Goal: Use online tool/utility: Use online tool/utility

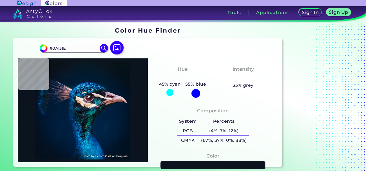
type input "#1087ca"
type input "#1087CA"
type input "#556e78"
type input "#556E78"
type input "#f2e2d7"
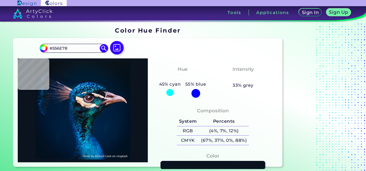
type input "#F2E2D7"
type input "#feece6"
type input "#FEECE6"
type input "#f7ede7"
type input "#F7EDE7"
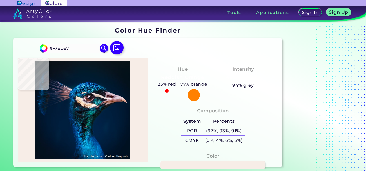
type input "#f7f1e8"
type input "#F7F1E8"
type input "#faf7f1"
type input "#FAF7F1"
type input "#fdfcfd"
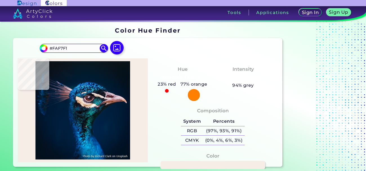
type input "#FDFCFD"
type input "#f7f5f5"
type input "#F7F5F5"
type input "#f6eaf1"
type input "#F6EAF1"
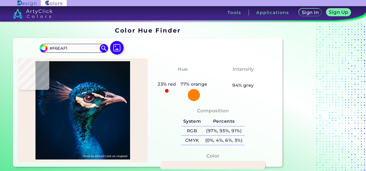
type input "#b898aa"
type input "#B898AA"
type input "#79596b"
type input "#79596B"
type input "#8d6b80"
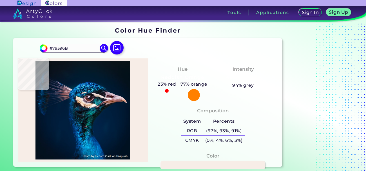
type input "#8D6B80"
type input "#755769"
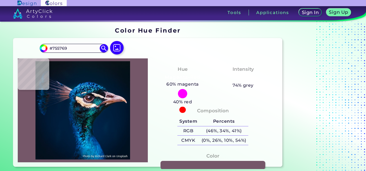
type input "#907888"
type input "#9a7f90"
type input "#9A7F90"
type input "#503246"
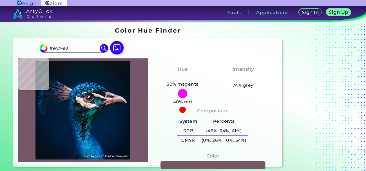
type input "#503246"
type input "#432132"
type input "#9d788a"
type input "#9D788A"
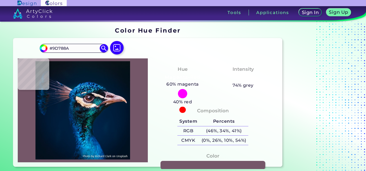
type input "#c0a1ab"
type input "#C0A1AB"
type input "#e9dbde"
type input "#E9DBDE"
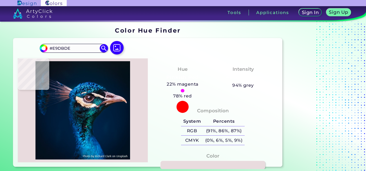
type input "#c68f9a"
type input "#C68F9A"
type input "#b06a77"
type input "#B06A77"
type input "#b46b76"
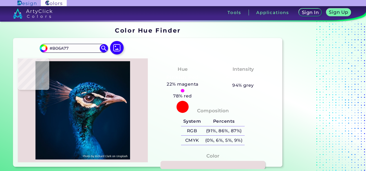
type input "#B46B76"
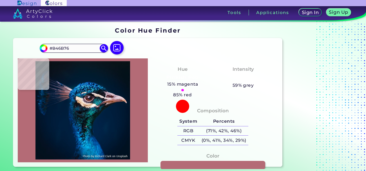
type input "#4d1d22"
type input "#4D1D22"
type input "#572d3a"
type input "#572D3A"
type input "#56404e"
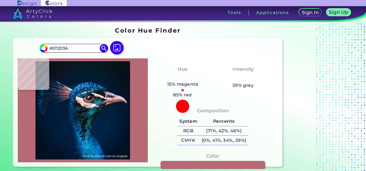
type input "#56404E"
type input "#1f181a"
type input "#1F181A"
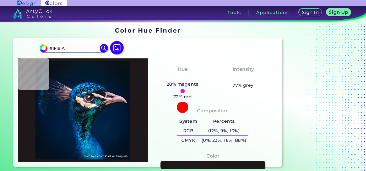
type input "#3b2b34"
type input "#3B2B34"
type input "#6c4b5b"
type input "#6C4B5B"
type input "#674355"
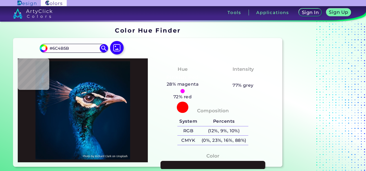
type input "#674355"
type input "#6b4c5e"
type input "#6B4C5E"
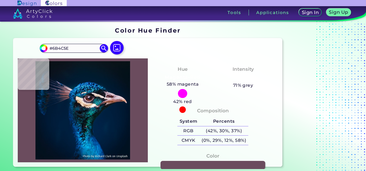
type input "#735b75"
type input "#735B75"
type input "#896c84"
type input "#896C84"
type input "#71516c"
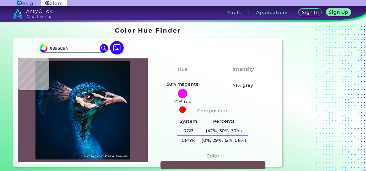
type input "#71516C"
type input "#bb9eb6"
type input "#BB9EB6"
type input "#fbebfc"
type input "#FBEBFC"
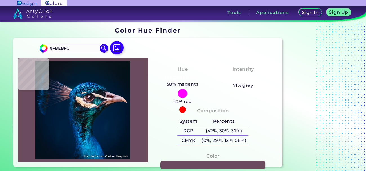
type input "#c7b9ce"
type input "#C7B9CE"
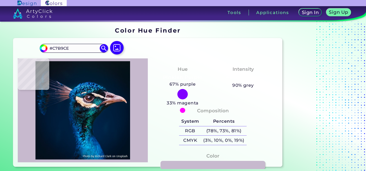
type input "#c1b1ca"
type input "#C1B1CA"
type input "#332b42"
type input "#332B42"
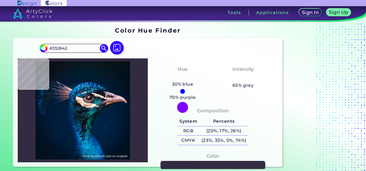
type input "#45445b"
type input "#45445B"
type input "#0d1428"
type input "#0D1428"
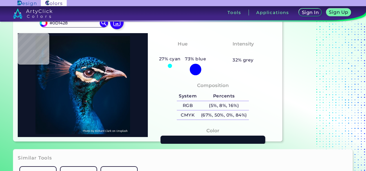
scroll to position [38, 0]
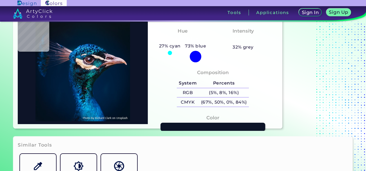
type input "#03719d"
type input "#03719D"
type input "#021926"
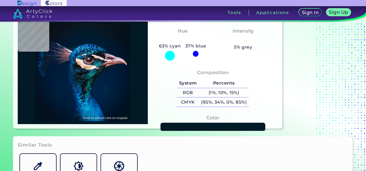
type input "#0456a0"
type input "#0456A0"
type input "#002041"
type input "#011c39"
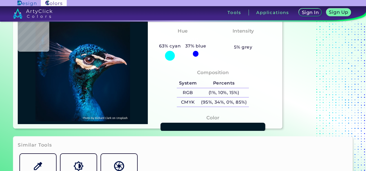
type input "#011C39"
type input "#001d3a"
type input "#001D3A"
type input "#011f3b"
type input "#011F3B"
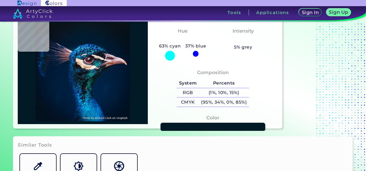
type input "#001b36"
type input "#001B36"
type input "#001a35"
type input "#001A35"
type input "#001932"
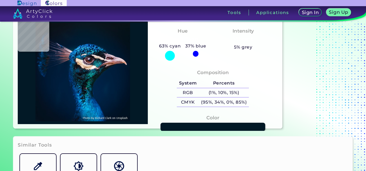
type input "#001932"
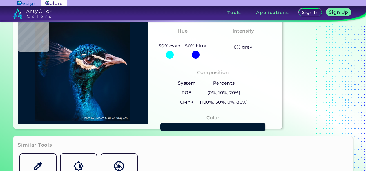
type input "#001a35"
type input "#001A35"
type input "#001b36"
type input "#001B36"
type input "#001c37"
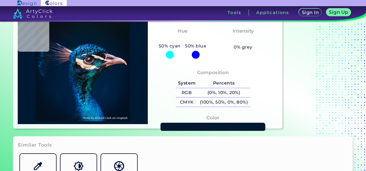
type input "#001C37"
type input "#001e3a"
type input "#001E3A"
type input "#001d3b"
type input "#001D3B"
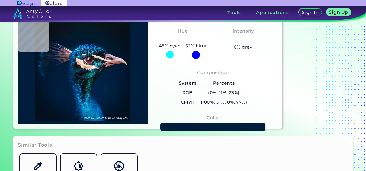
type input "#011e3c"
type input "#011E3C"
type input "#011f3c"
type input "#011F3C"
type input "#001f3b"
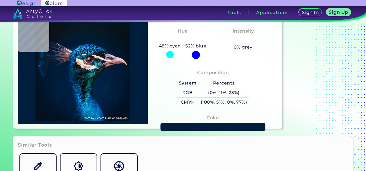
type input "#001F3B"
type input "#001e3a"
type input "#001E3A"
type input "#001d37"
type input "#001D37"
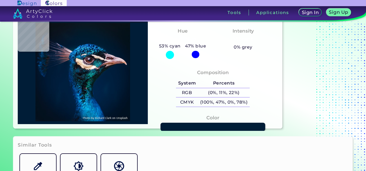
type input "#011c37"
type input "#011C37"
type input "#001b36"
type input "#001B36"
type input "#001830"
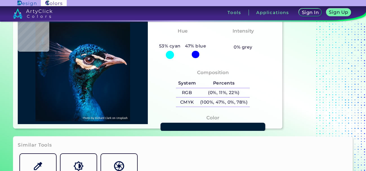
type input "#001830"
type input "#021327"
type input "#041122"
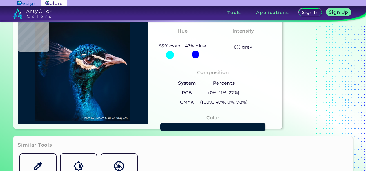
type input "#03111e"
type input "#03111E"
type input "#01111e"
type input "#01111E"
type input "#03111e"
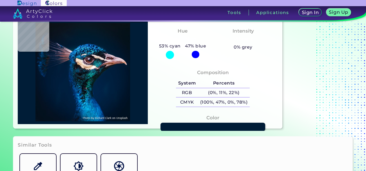
type input "#03111E"
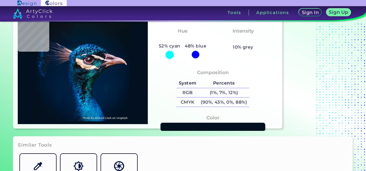
type input "#041121"
type input "#011224"
type input "#00142c"
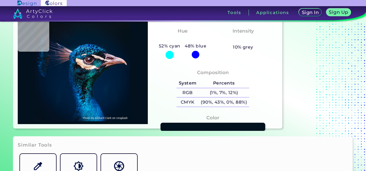
type input "#00142C"
type input "#001a35"
type input "#001A35"
type input "#011c39"
type input "#011C39"
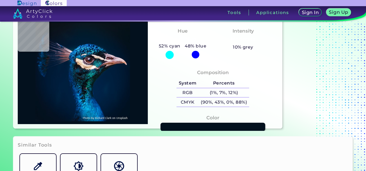
type input "#011e3e"
type input "#011E3E"
type input "#001f3e"
type input "#001F3E"
type input "#083d6c"
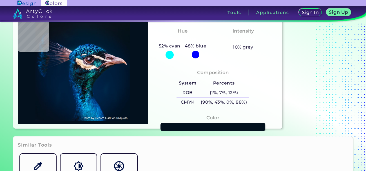
type input "#083D6C"
type input "#196f9d"
type input "#196F9D"
type input "#256e87"
type input "#256E87"
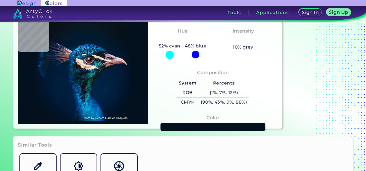
type input "#02080d"
type input "#02080D"
type input "#076a7f"
type input "#076A7F"
type input "#003a41"
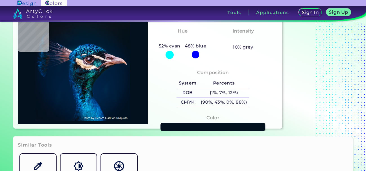
type input "#003A41"
type input "#0e99bd"
type input "#0E99BD"
type input "#013e5a"
type input "#013E5A"
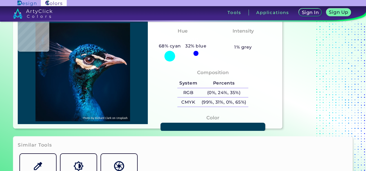
type input "#00455a"
type input "#00455A"
type input "#097483"
type input "#1280a2"
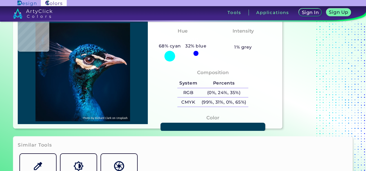
type input "#1280A2"
type input "#003757"
type input "#003c5d"
type input "#003C5D"
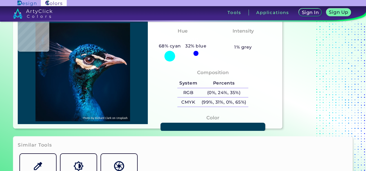
type input "#013e69"
type input "#013E69"
type input "#053a6c"
type input "#053A6C"
type input "#003d6e"
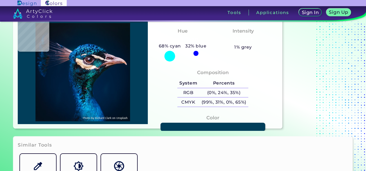
type input "#003D6E"
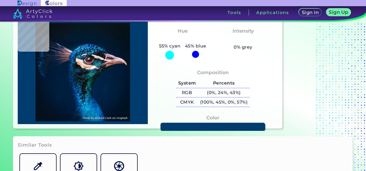
type input "#004174"
type input "#004882"
type input "#004984"
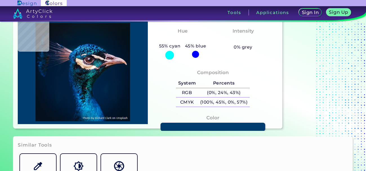
type input "#004984"
type input "#00548a"
type input "#00548A"
type input "#03588f"
type input "#03588F"
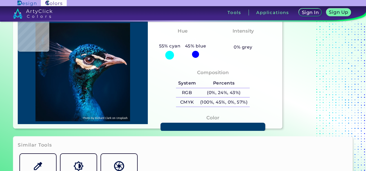
type input "#04568b"
type input "#04568B"
type input "#014a82"
type input "#014A82"
